Goal: Task Accomplishment & Management: Complete application form

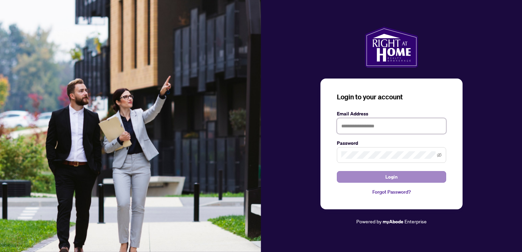
type input "**********"
click at [394, 178] on span "Login" at bounding box center [391, 176] width 12 height 11
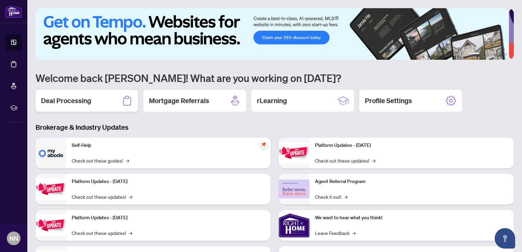
click at [94, 101] on div "Deal Processing" at bounding box center [87, 101] width 102 height 22
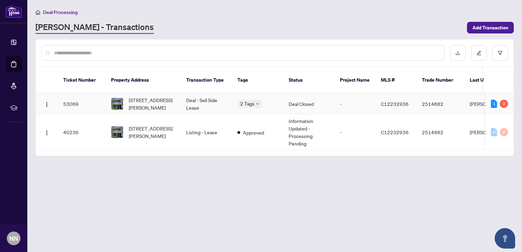
click at [295, 96] on td "Deal Closed" at bounding box center [308, 104] width 51 height 21
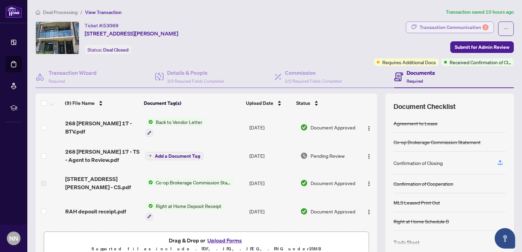
click at [445, 28] on div "Transaction Communication 2" at bounding box center [453, 27] width 69 height 11
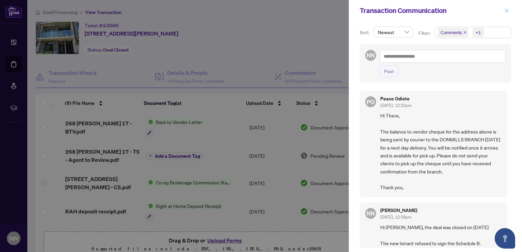
click at [506, 10] on icon "close" at bounding box center [506, 10] width 5 height 5
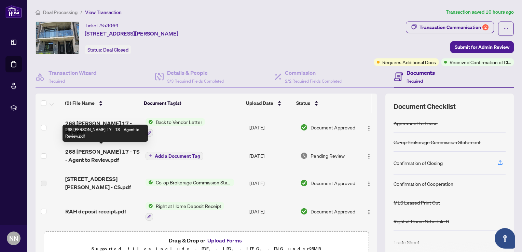
click at [119, 151] on span "268 [PERSON_NAME] 17 - TS - Agent to Review.pdf" at bounding box center [102, 156] width 75 height 16
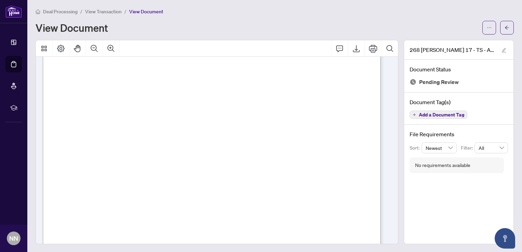
scroll to position [263, 0]
click at [502, 48] on icon "edit" at bounding box center [504, 50] width 4 height 4
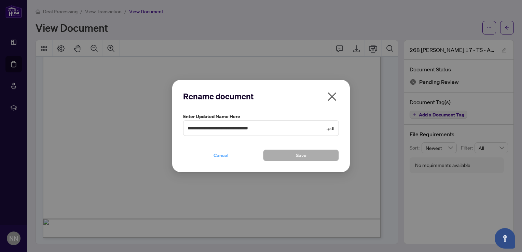
click at [225, 156] on span "Cancel" at bounding box center [220, 155] width 15 height 11
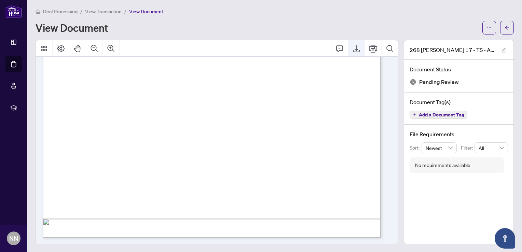
click at [353, 47] on icon "Export" at bounding box center [356, 48] width 8 height 8
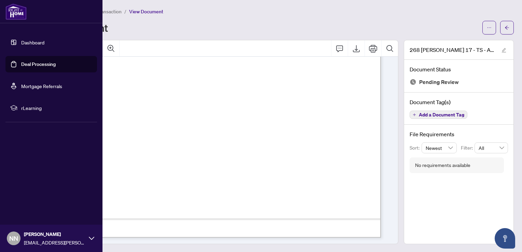
click at [24, 40] on link "Dashboard" at bounding box center [32, 42] width 23 height 6
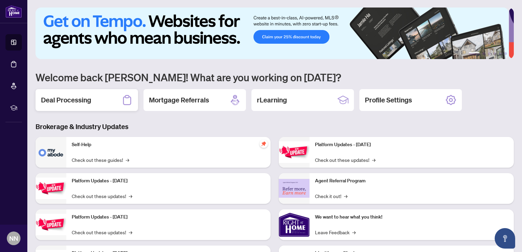
click at [72, 99] on h2 "Deal Processing" at bounding box center [66, 100] width 50 height 10
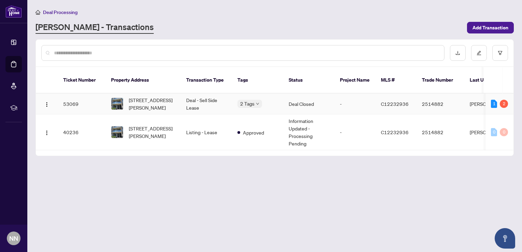
click at [303, 95] on td "Deal Closed" at bounding box center [308, 104] width 51 height 21
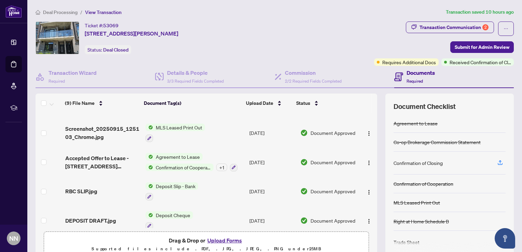
scroll to position [38, 0]
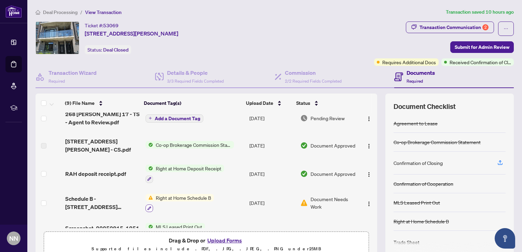
click at [147, 207] on icon "button" at bounding box center [149, 209] width 4 height 4
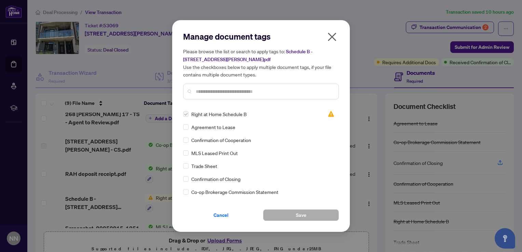
click at [332, 39] on icon "close" at bounding box center [332, 36] width 11 height 11
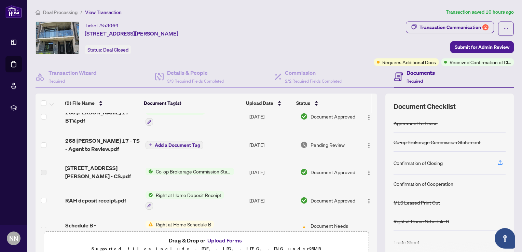
scroll to position [0, 0]
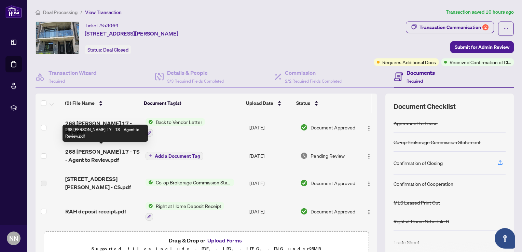
click at [116, 148] on span "268 [PERSON_NAME] 17 - TS - Agent to Review.pdf" at bounding box center [102, 156] width 75 height 16
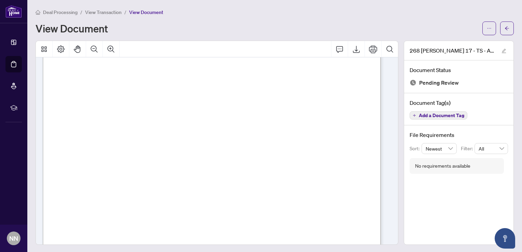
scroll to position [263, 0]
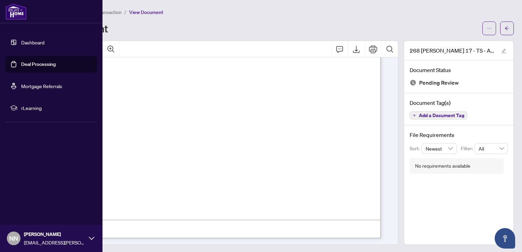
click at [21, 41] on link "Dashboard" at bounding box center [32, 42] width 23 height 6
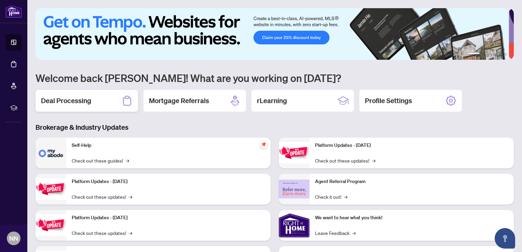
click at [96, 102] on div "Deal Processing" at bounding box center [87, 101] width 102 height 22
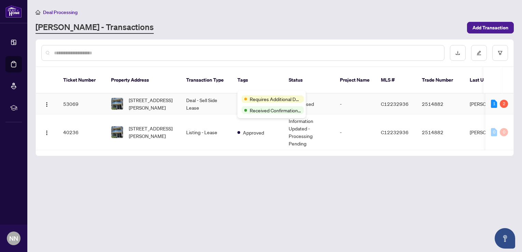
click at [253, 92] on div "Requires Additional Docs Received Confirmation of Closing" at bounding box center [271, 105] width 68 height 28
click at [199, 94] on td "Deal - Sell Side Lease" at bounding box center [206, 104] width 51 height 21
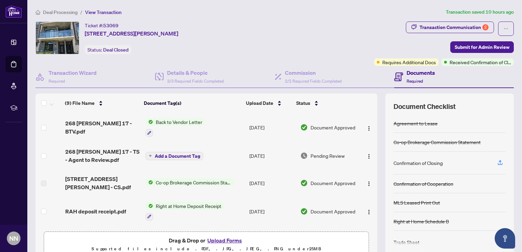
click at [229, 241] on button "Upload Forms" at bounding box center [224, 240] width 39 height 9
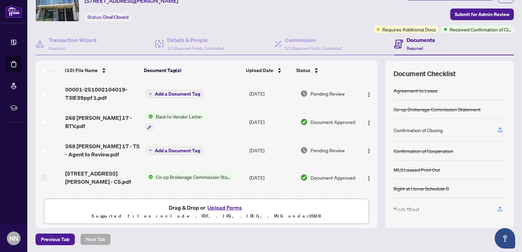
click at [160, 93] on span "Add a Document Tag" at bounding box center [177, 94] width 45 height 5
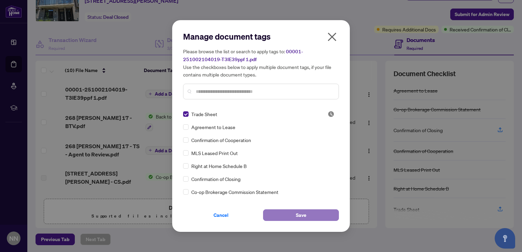
click at [310, 218] on button "Save" at bounding box center [301, 215] width 76 height 12
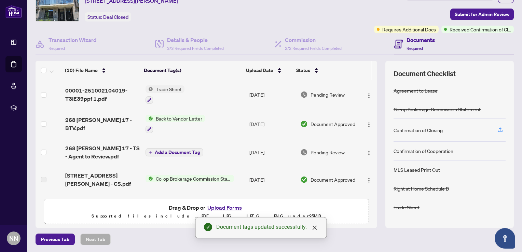
click at [369, 169] on td at bounding box center [368, 179] width 17 height 27
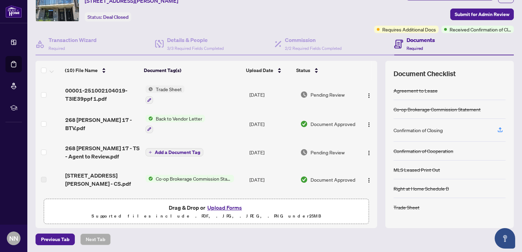
click at [154, 88] on span "Trade Sheet" at bounding box center [168, 89] width 31 height 8
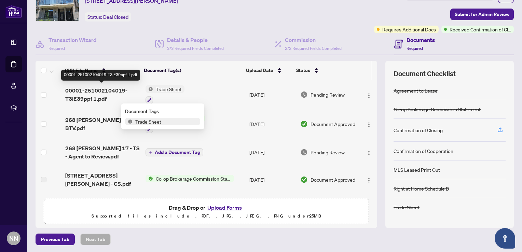
click at [101, 93] on span "00001-251002104019-T3IE39ppf 1.pdf" at bounding box center [102, 94] width 75 height 16
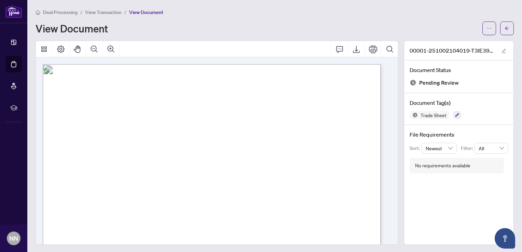
scroll to position [164, 0]
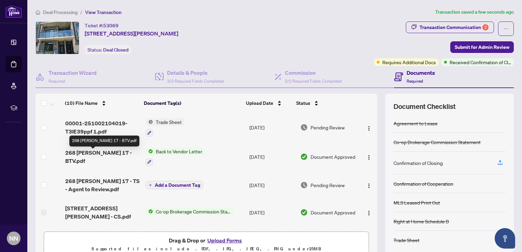
click at [115, 156] on span "268 [PERSON_NAME] 17 - BTV.pdf" at bounding box center [102, 157] width 75 height 16
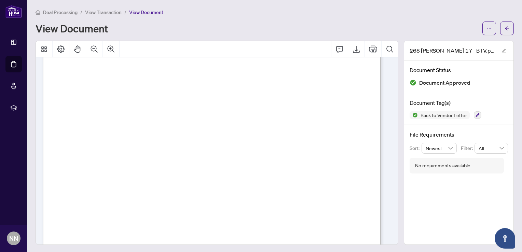
scroll to position [123, 0]
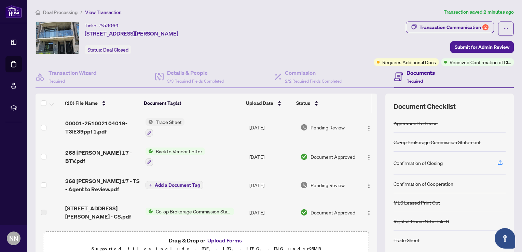
click at [189, 208] on span "Co-op Brokerage Commission Statement" at bounding box center [193, 212] width 81 height 8
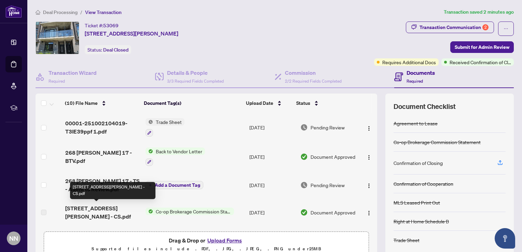
click at [106, 210] on span "[STREET_ADDRESS][PERSON_NAME] - CS.pdf" at bounding box center [102, 212] width 75 height 16
click at [94, 206] on span "[STREET_ADDRESS][PERSON_NAME] - CS.pdf" at bounding box center [102, 212] width 75 height 16
click at [81, 211] on span "[STREET_ADDRESS][PERSON_NAME] - CS.pdf" at bounding box center [102, 212] width 75 height 16
drag, startPoint x: 81, startPoint y: 211, endPoint x: 160, endPoint y: 206, distance: 79.0
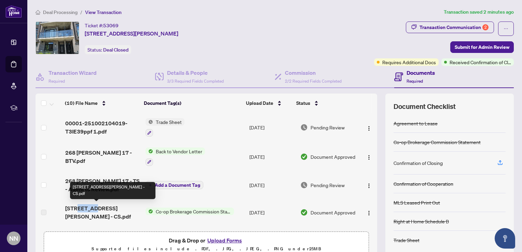
click at [160, 208] on span "Co-op Brokerage Commission Statement" at bounding box center [193, 212] width 81 height 8
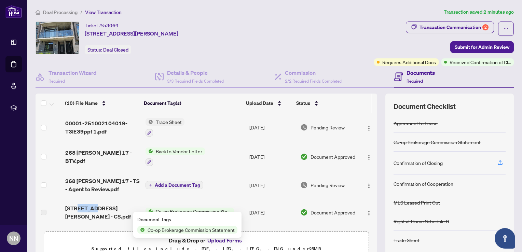
click at [160, 208] on span "Co-op Brokerage Commission Statement" at bounding box center [193, 212] width 81 height 8
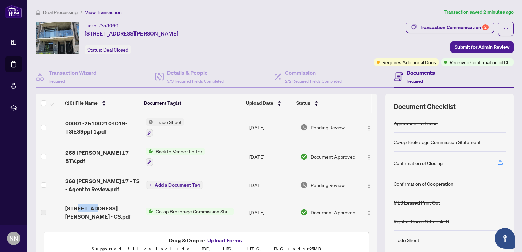
click at [160, 208] on span "Co-op Brokerage Commission Statement" at bounding box center [193, 212] width 81 height 8
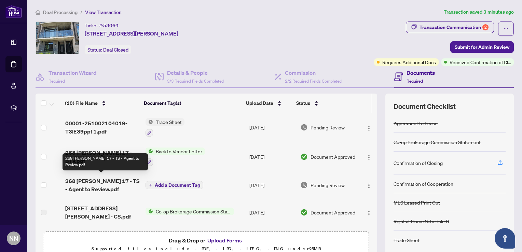
click at [115, 180] on span "268 [PERSON_NAME] 17 - TS - Agent to Review.pdf" at bounding box center [102, 185] width 75 height 16
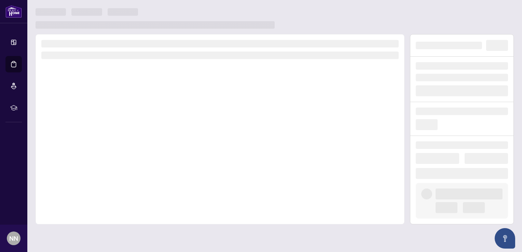
click at [115, 180] on div at bounding box center [220, 129] width 369 height 190
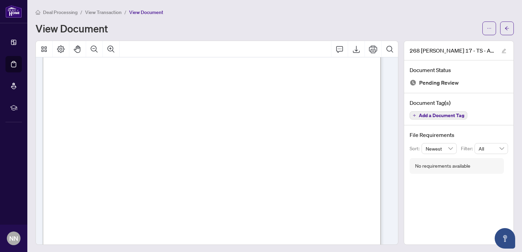
scroll to position [263, 0]
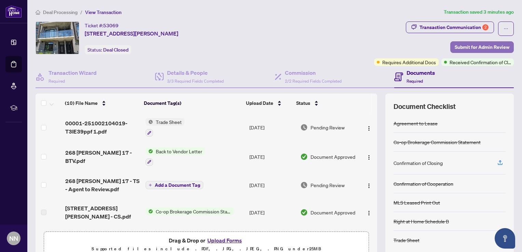
click at [468, 47] on span "Submit for Admin Review" at bounding box center [482, 47] width 55 height 11
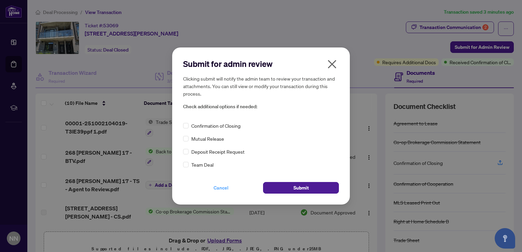
click at [218, 189] on span "Cancel" at bounding box center [220, 187] width 15 height 11
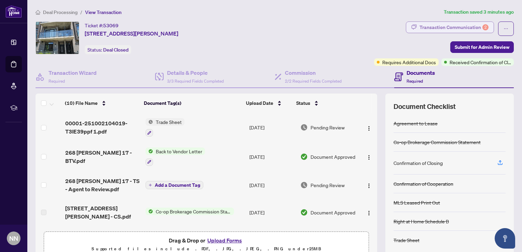
click at [445, 28] on div "Transaction Communication 2" at bounding box center [453, 27] width 69 height 11
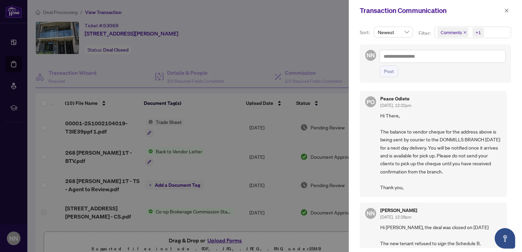
click at [272, 24] on div at bounding box center [261, 126] width 522 height 252
click at [507, 10] on icon "close" at bounding box center [507, 11] width 4 height 4
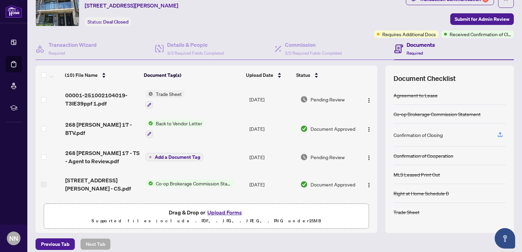
scroll to position [33, 0]
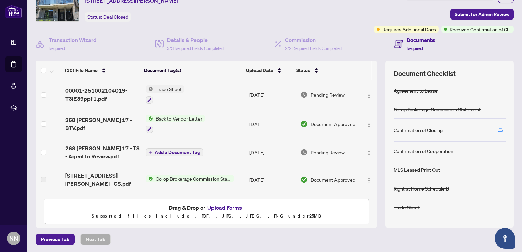
click at [372, 68] on th at bounding box center [374, 70] width 5 height 19
click at [372, 70] on th at bounding box center [374, 70] width 5 height 19
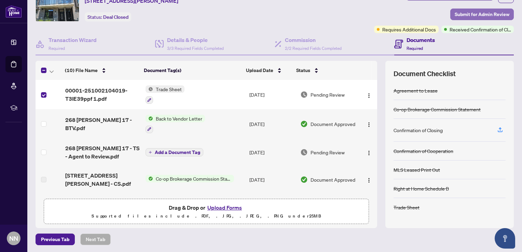
click at [464, 12] on span "Submit for Admin Review" at bounding box center [482, 14] width 55 height 11
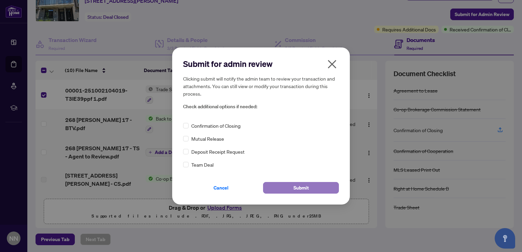
click at [295, 188] on span "Submit" at bounding box center [300, 187] width 15 height 11
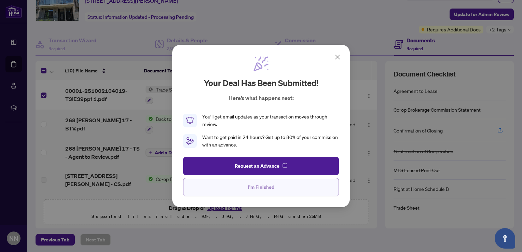
click at [259, 189] on span "I'm Finished" at bounding box center [261, 187] width 26 height 11
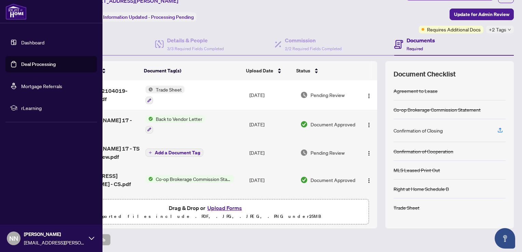
click at [36, 41] on link "Dashboard" at bounding box center [32, 42] width 23 height 6
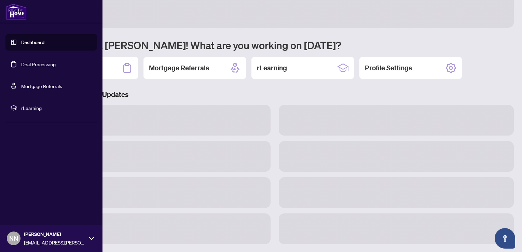
scroll to position [32, 0]
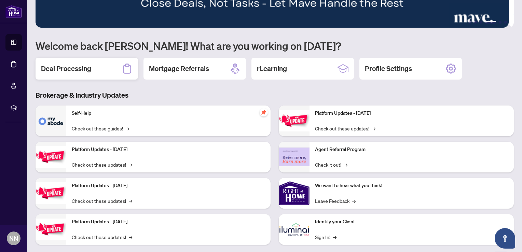
click at [65, 73] on div "Deal Processing" at bounding box center [87, 69] width 102 height 22
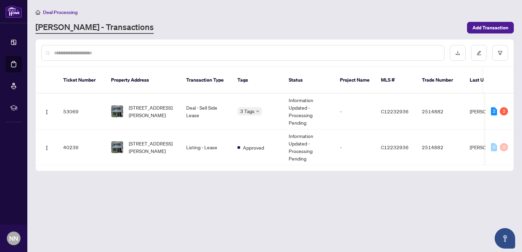
click at [318, 189] on main "Deal Processing [PERSON_NAME] - Transactions Add Transaction Ticket Number Prop…" at bounding box center [274, 126] width 495 height 252
click at [206, 99] on td "Deal - Sell Side Lease" at bounding box center [206, 112] width 51 height 36
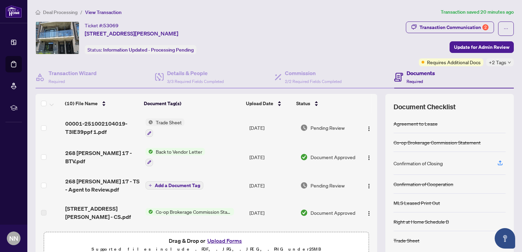
click at [372, 105] on th at bounding box center [374, 103] width 5 height 19
